Goal: Navigation & Orientation: Understand site structure

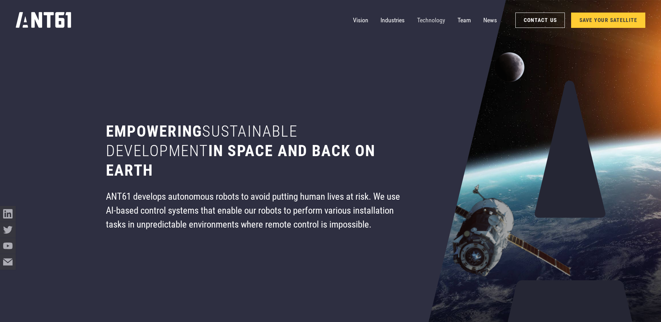
click at [423, 21] on link "Technology" at bounding box center [431, 21] width 28 height 16
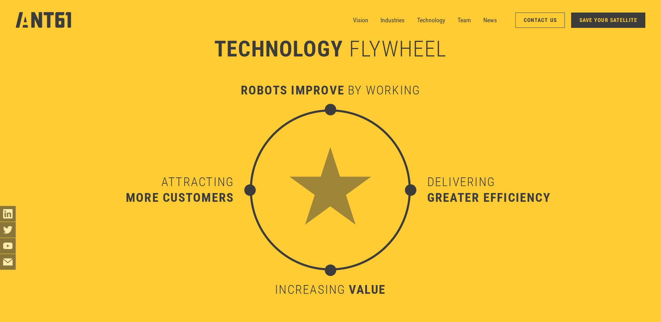
scroll to position [3177, 0]
click at [428, 20] on link "Technology" at bounding box center [431, 21] width 28 height 16
click at [390, 23] on link "Industries" at bounding box center [392, 21] width 24 height 16
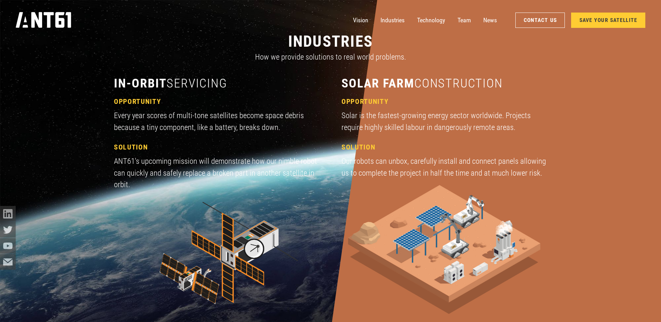
scroll to position [963, 0]
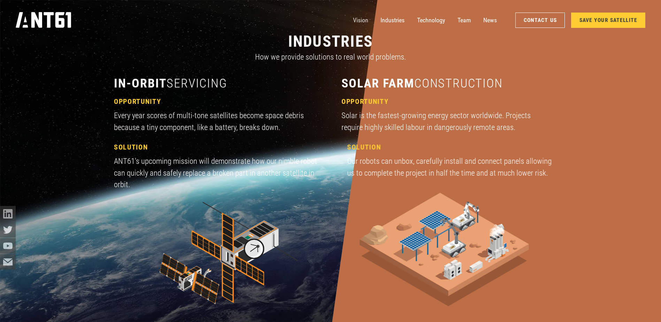
click at [358, 18] on link "Vision" at bounding box center [360, 21] width 15 height 16
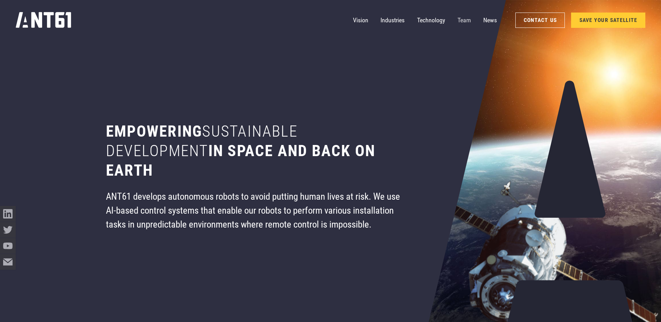
click at [459, 19] on link "Team" at bounding box center [463, 21] width 13 height 16
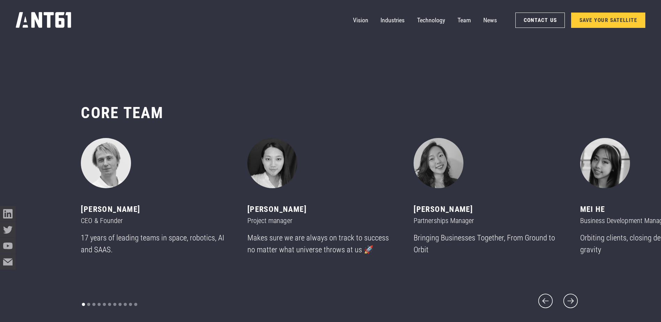
scroll to position [3820, 0]
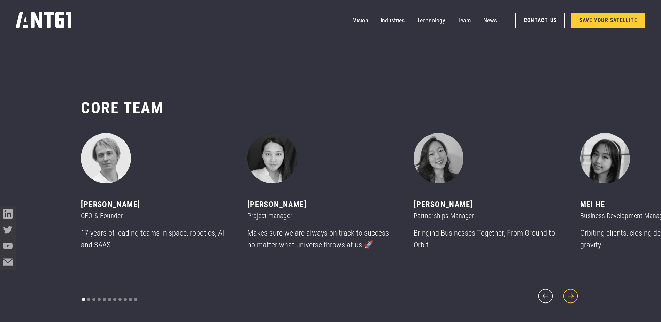
click at [569, 288] on icon "next slide" at bounding box center [570, 296] width 19 height 19
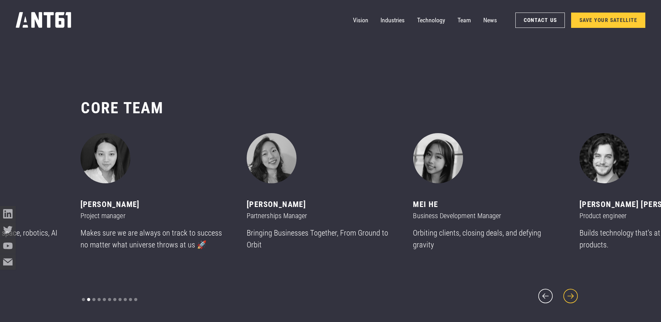
click at [569, 287] on icon "next slide" at bounding box center [570, 296] width 19 height 19
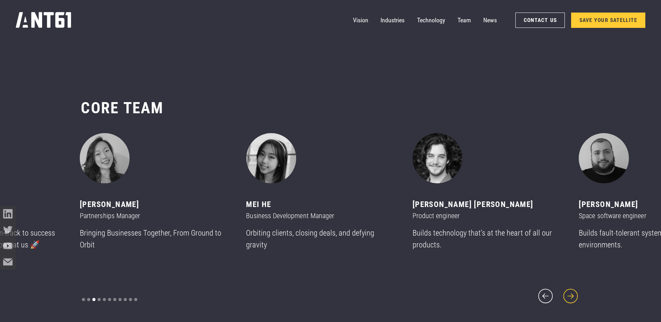
click at [569, 287] on icon "next slide" at bounding box center [570, 296] width 19 height 19
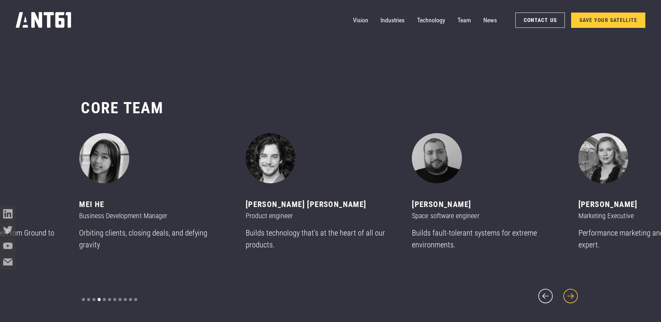
click at [569, 287] on icon "next slide" at bounding box center [570, 296] width 19 height 19
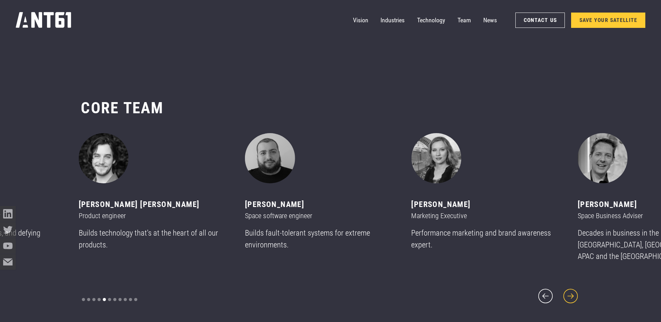
click at [569, 287] on icon "next slide" at bounding box center [570, 296] width 19 height 19
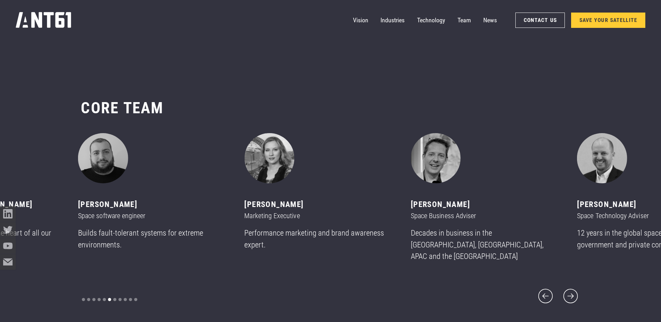
drag, startPoint x: 571, startPoint y: 289, endPoint x: 539, endPoint y: 304, distance: 35.5
click at [539, 304] on div "CORE team ‍ [PERSON_NAME] CEO & Founder 17 years of leading teams in space, rob…" at bounding box center [330, 201] width 499 height 269
click at [571, 289] on icon "next slide" at bounding box center [570, 296] width 19 height 19
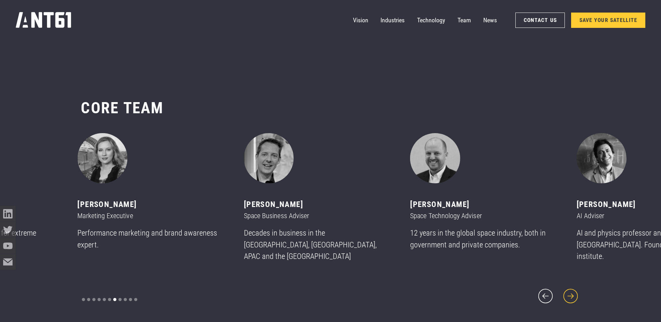
click at [570, 290] on icon "next slide" at bounding box center [570, 296] width 19 height 19
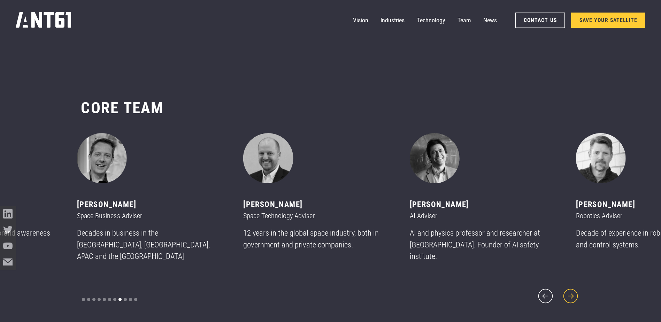
click at [571, 288] on icon "next slide" at bounding box center [570, 296] width 19 height 19
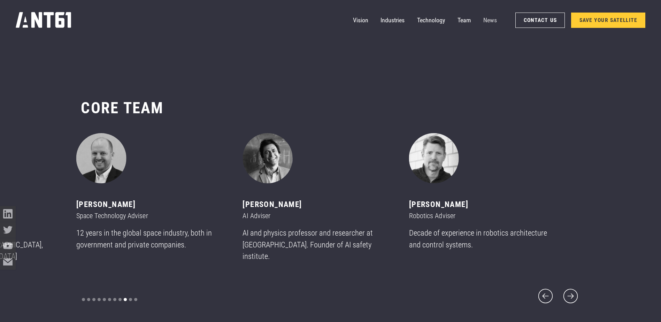
click at [487, 20] on link "News" at bounding box center [490, 21] width 14 height 16
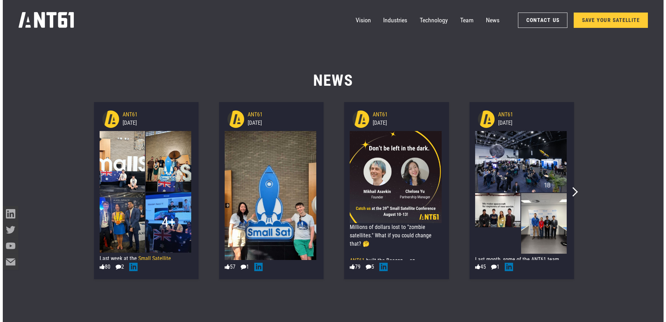
scroll to position [4142, 0]
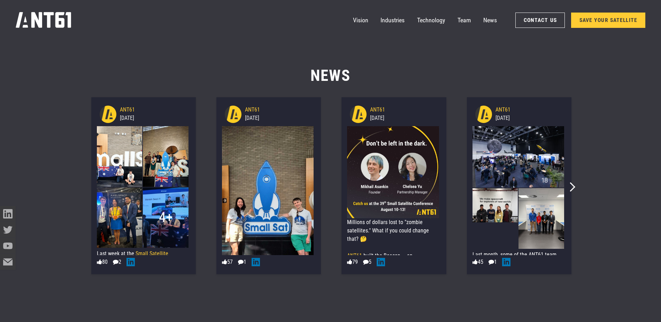
click at [128, 205] on img at bounding box center [120, 217] width 46 height 60
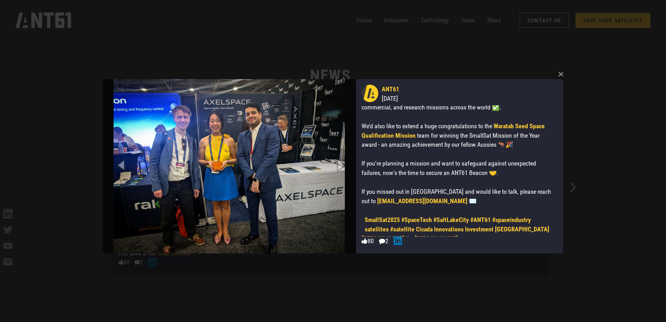
scroll to position [56, 0]
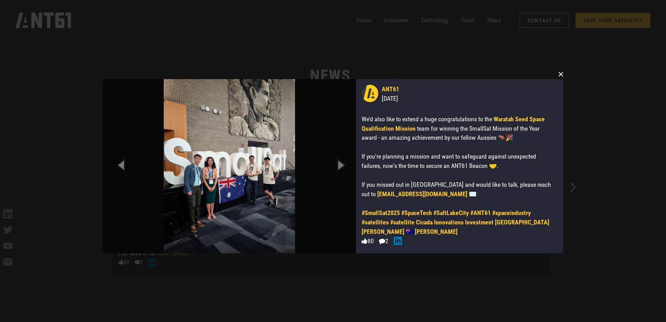
click at [558, 74] on button "×" at bounding box center [560, 74] width 10 height 10
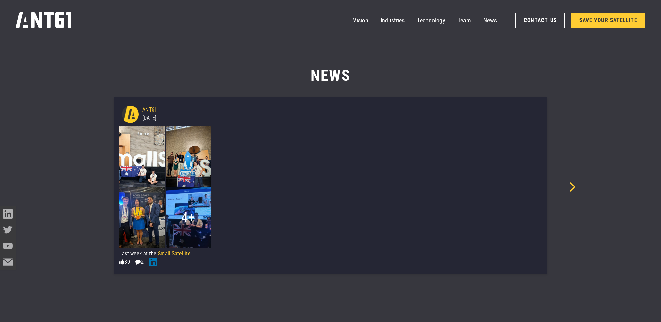
click at [573, 188] on icon "Next slide" at bounding box center [570, 186] width 9 height 9
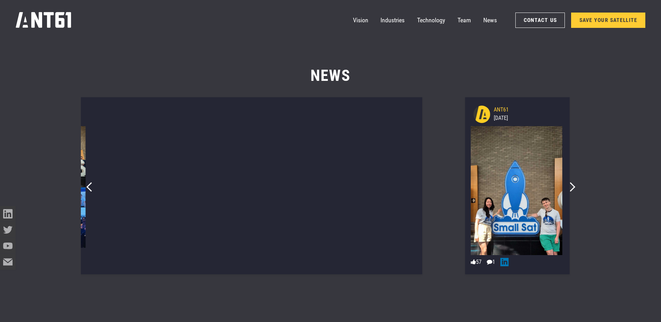
click at [539, 195] on img at bounding box center [516, 207] width 92 height 163
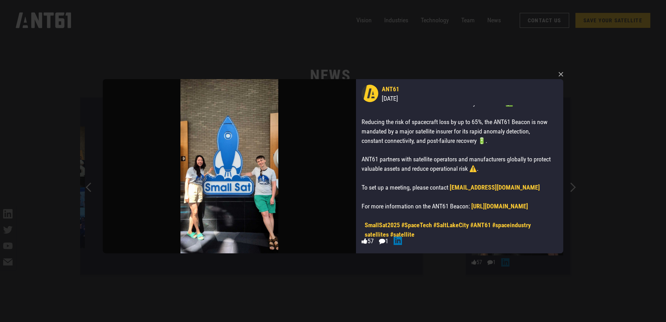
scroll to position [47, 0]
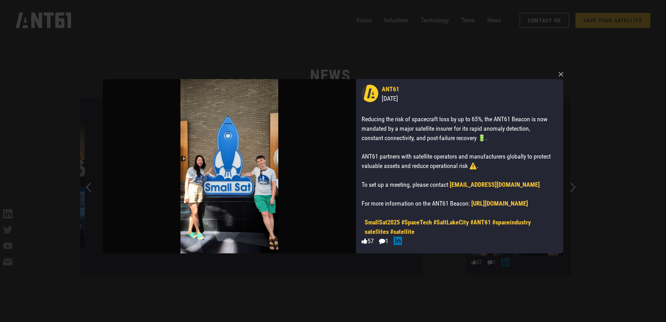
click at [489, 203] on link "[URL][DOMAIN_NAME]" at bounding box center [499, 203] width 57 height 7
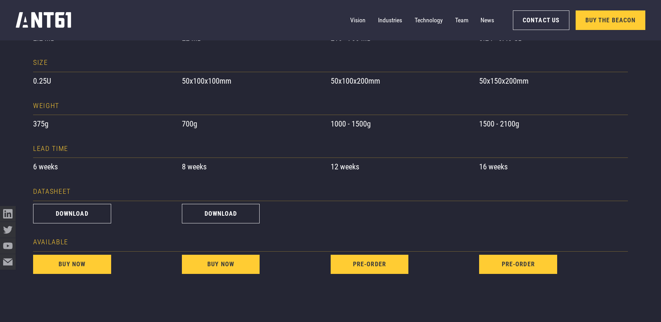
scroll to position [629, 0]
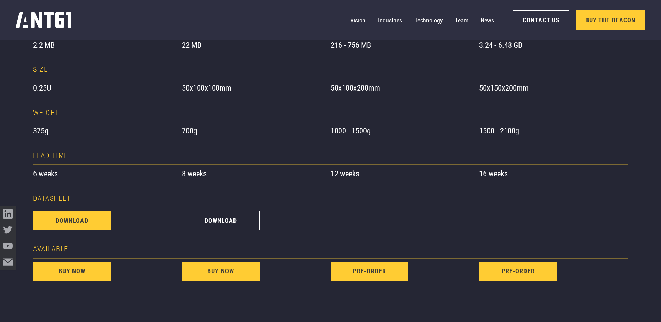
click at [93, 219] on link "download" at bounding box center [72, 221] width 78 height 20
